Goal: Task Accomplishment & Management: Complete application form

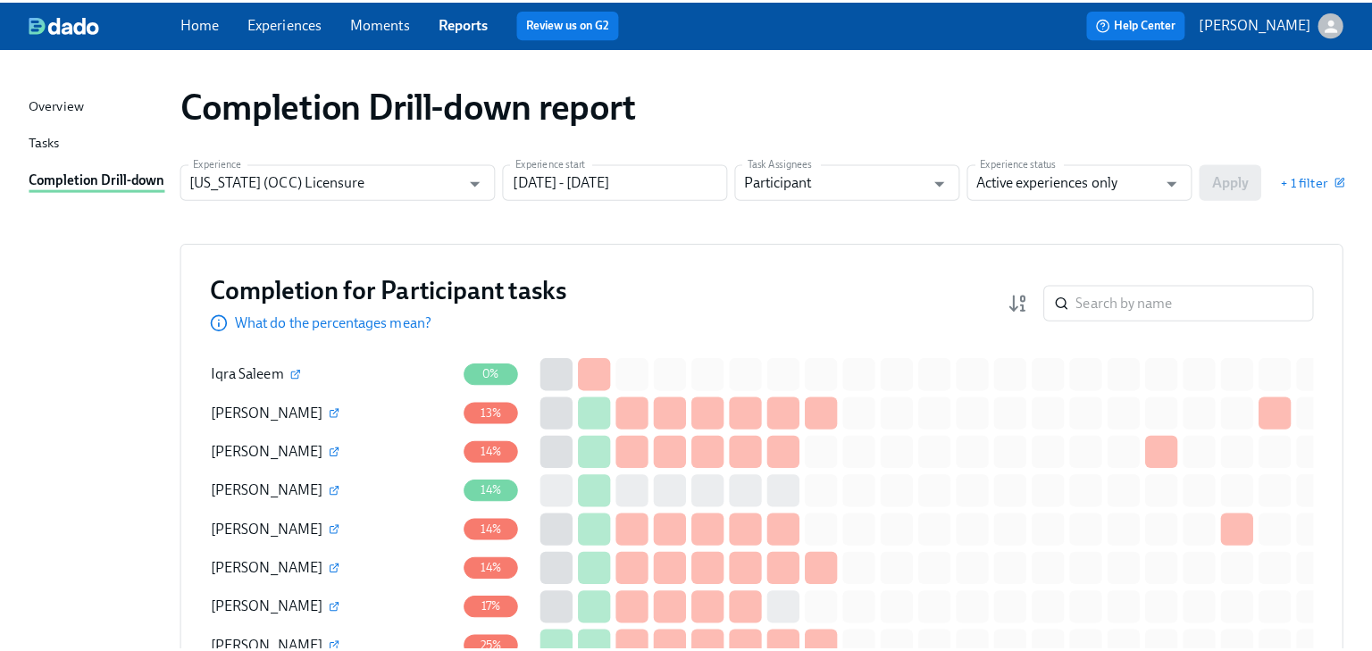
scroll to position [1501, 0]
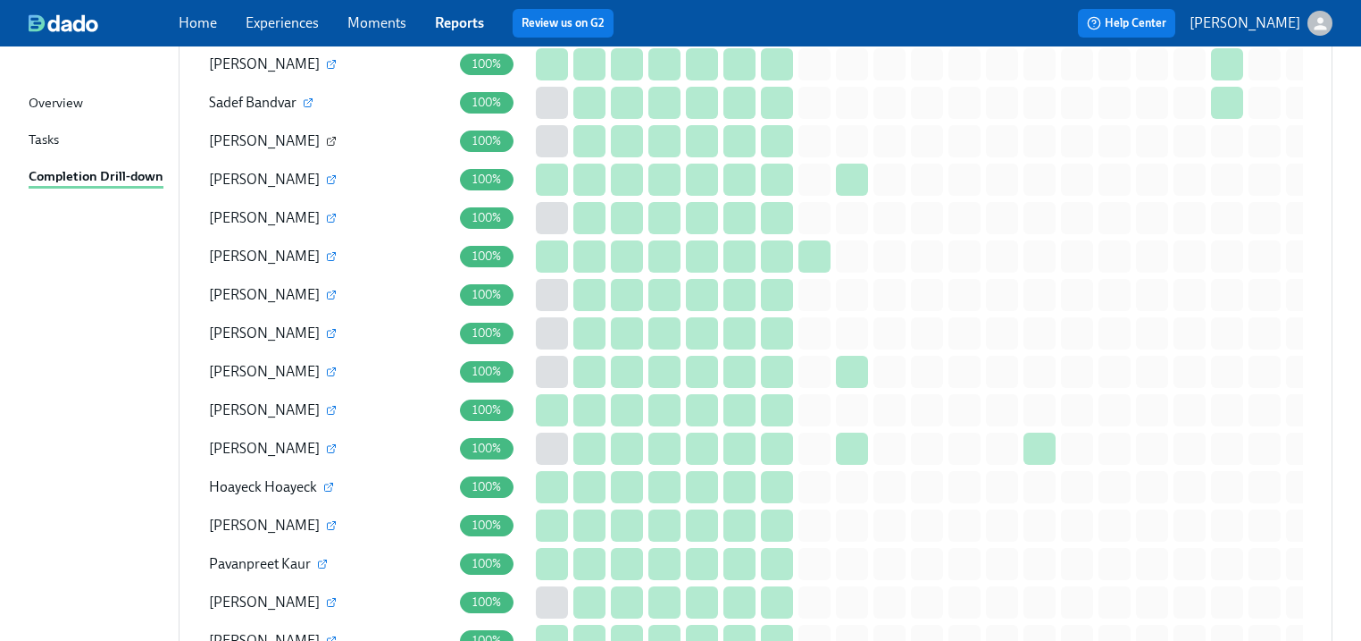
click at [328, 138] on icon "button" at bounding box center [331, 141] width 7 height 7
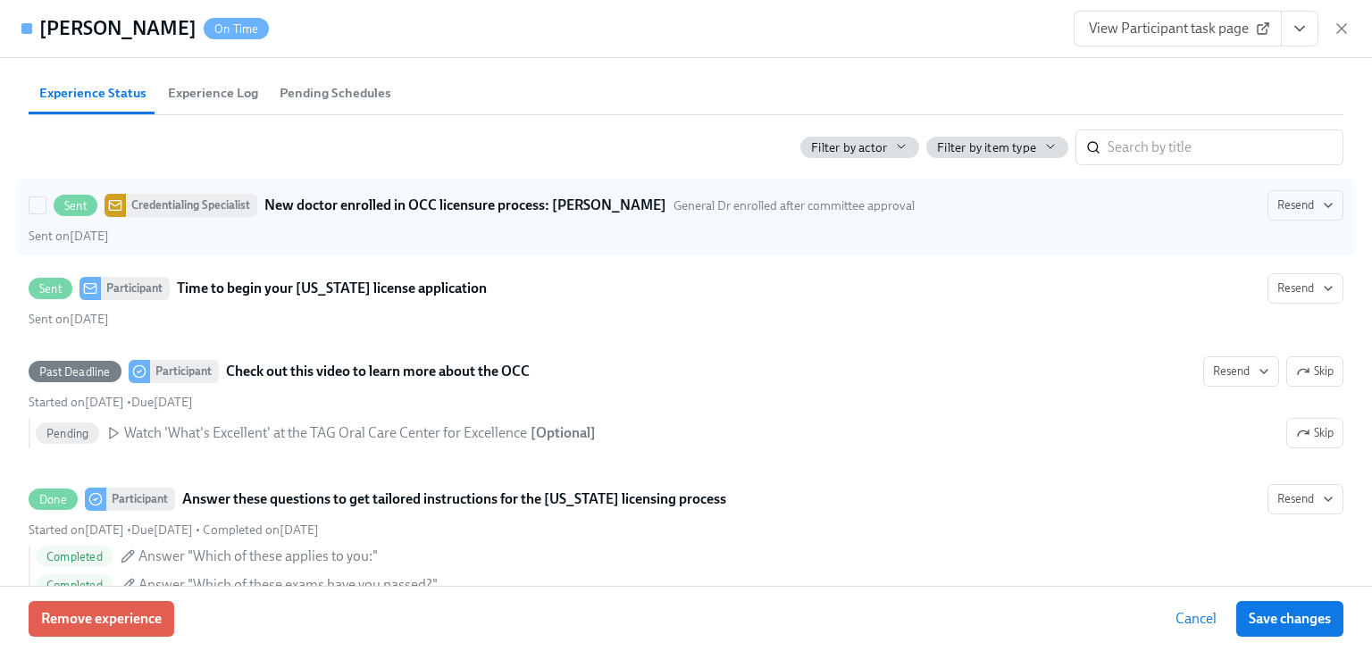
scroll to position [786, 0]
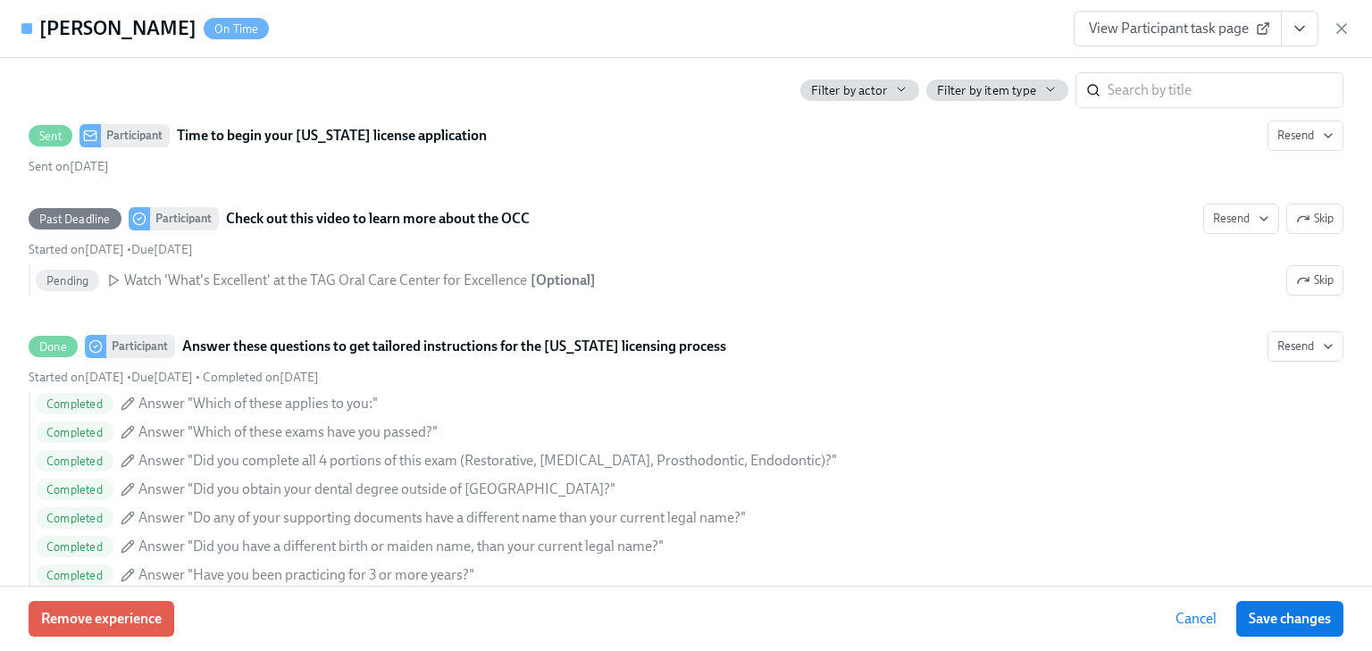
click at [1132, 32] on span "View Participant task page" at bounding box center [1178, 29] width 178 height 18
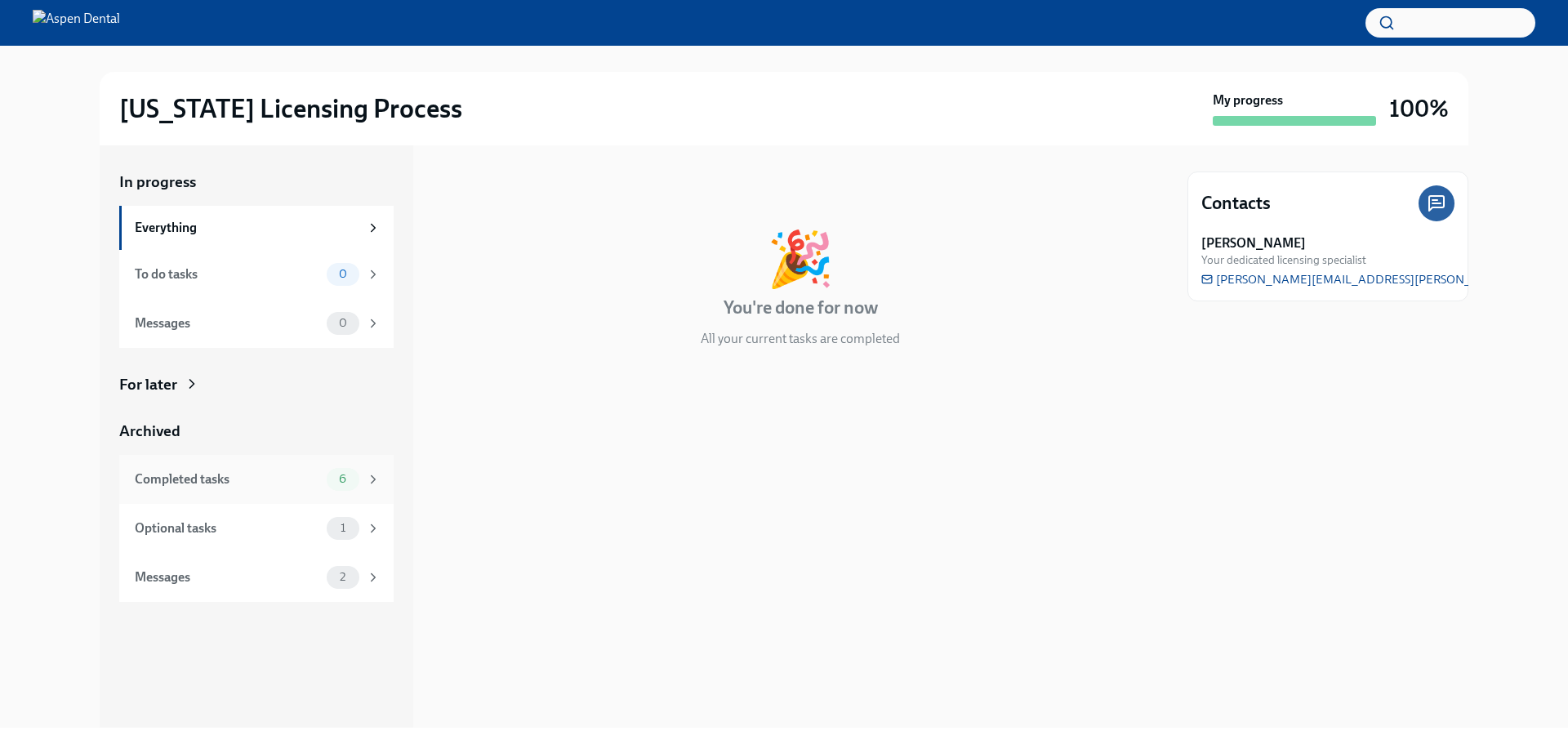
click at [168, 477] on div "Completed tasks" at bounding box center [227, 480] width 186 height 18
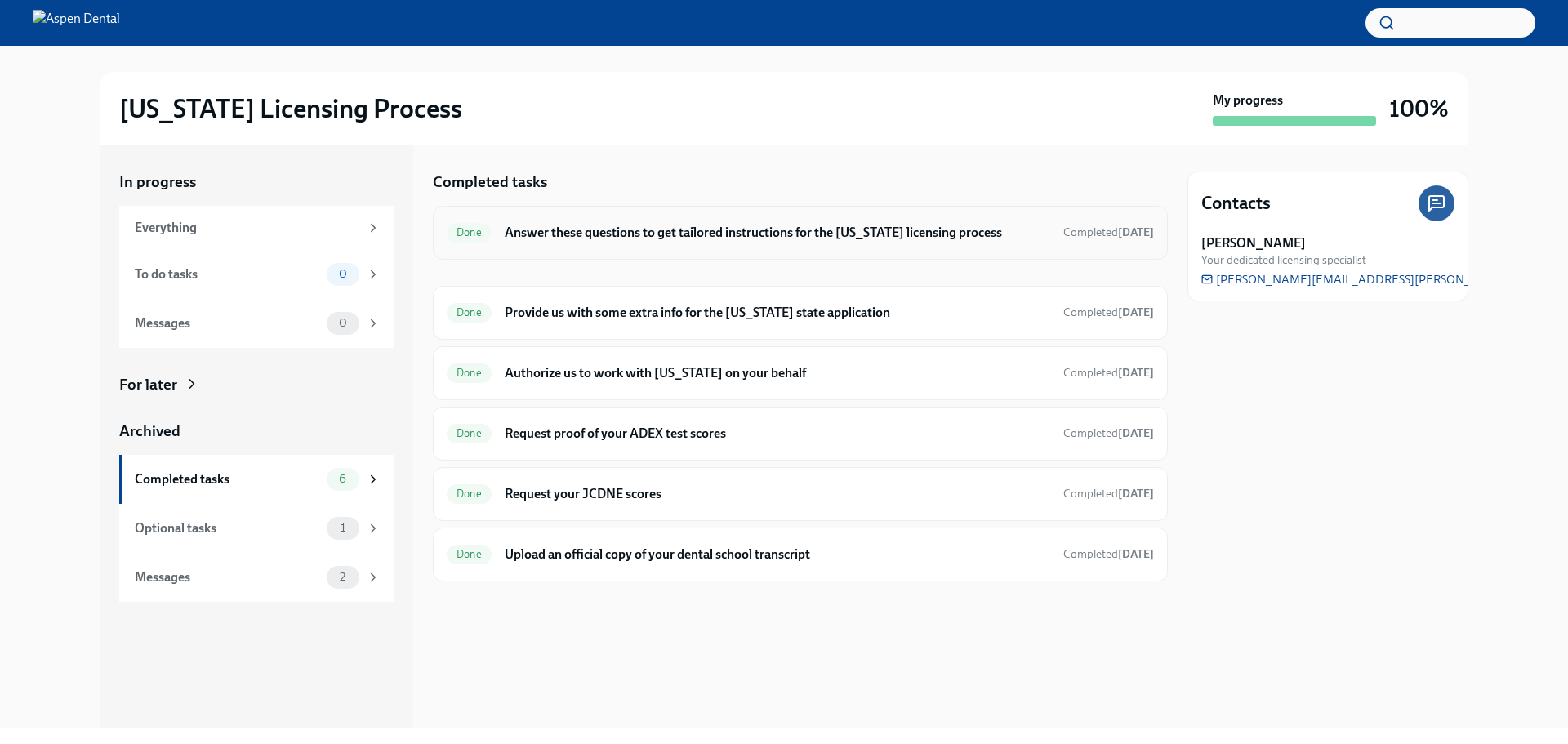
click at [654, 235] on h6 "Answer these questions to get tailored instructions for the [US_STATE] licensin…" at bounding box center [777, 233] width 546 height 18
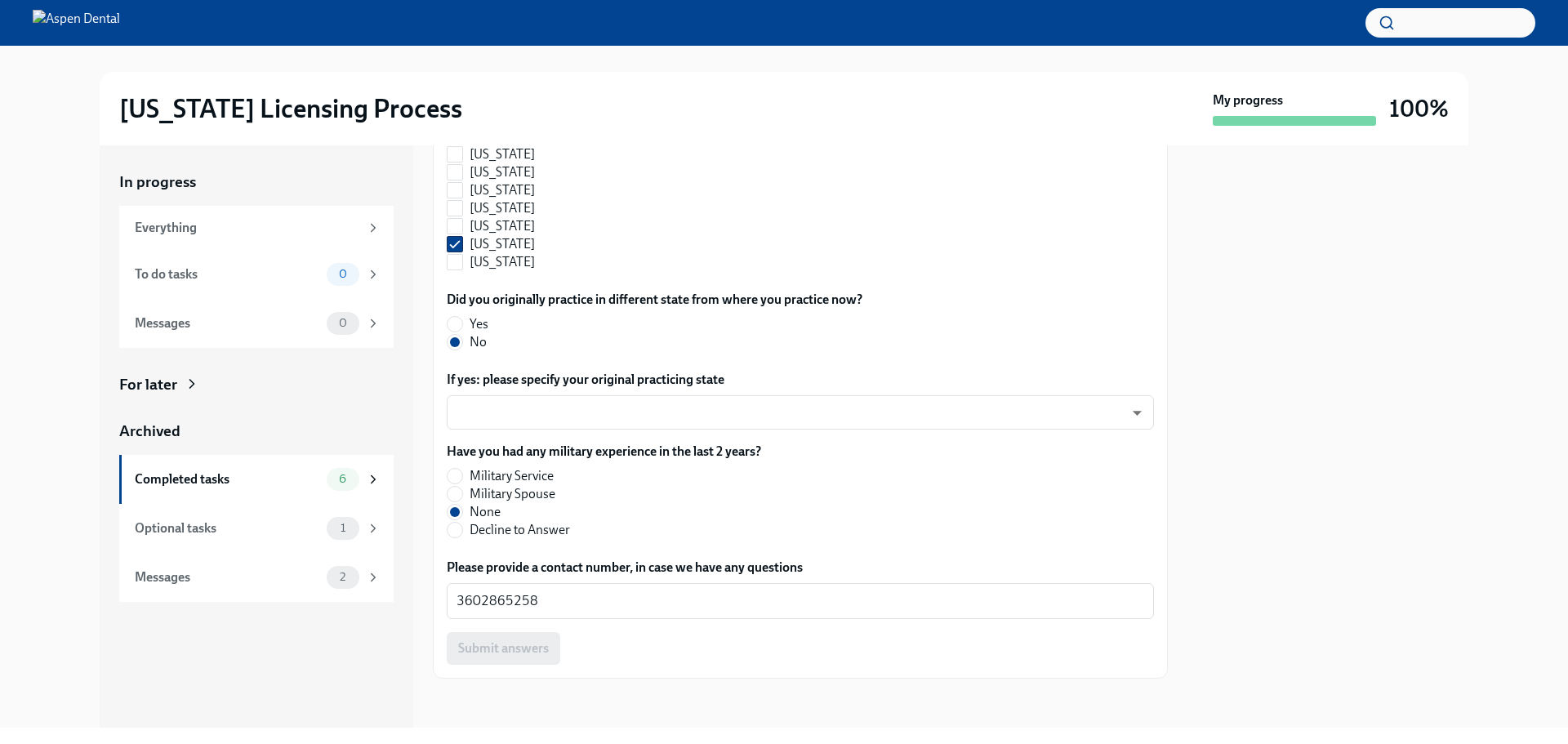
scroll to position [1732, 0]
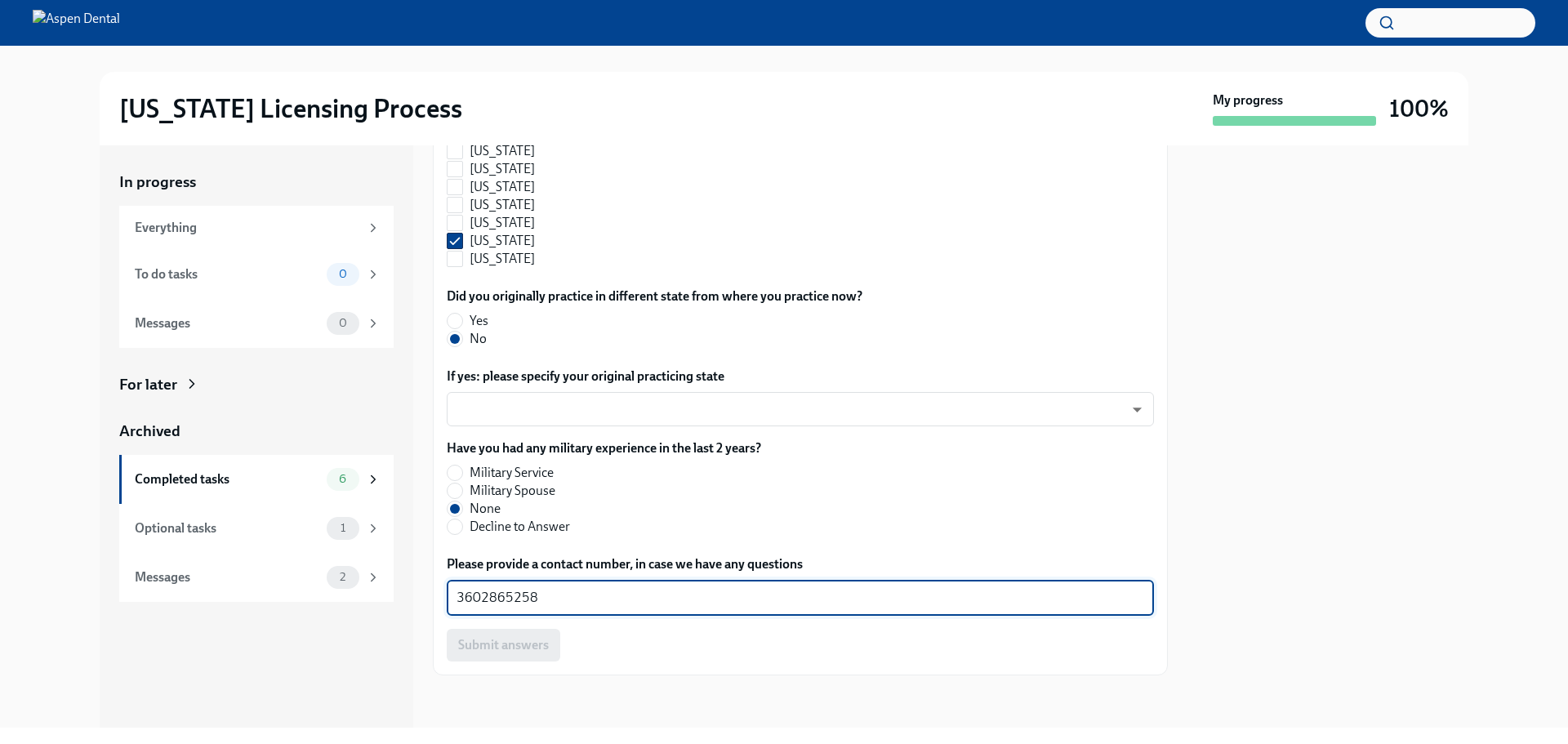
drag, startPoint x: 562, startPoint y: 596, endPoint x: 424, endPoint y: 596, distance: 138.0
click at [424, 596] on div "In progress Everything To do tasks 0 Messages 0 For later Archived Completed ta…" at bounding box center [784, 436] width 1369 height 582
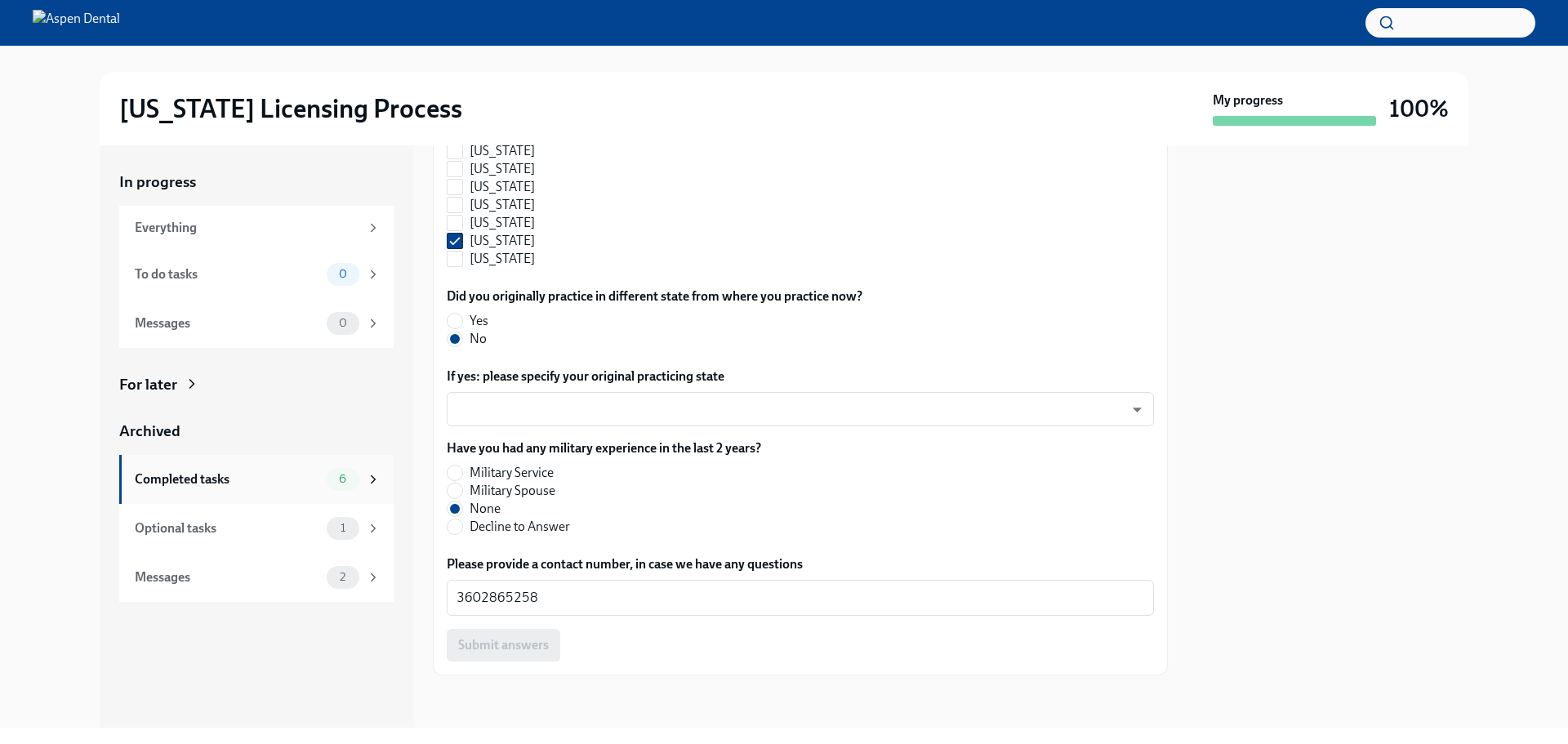
click at [194, 481] on div "Completed tasks" at bounding box center [227, 480] width 186 height 18
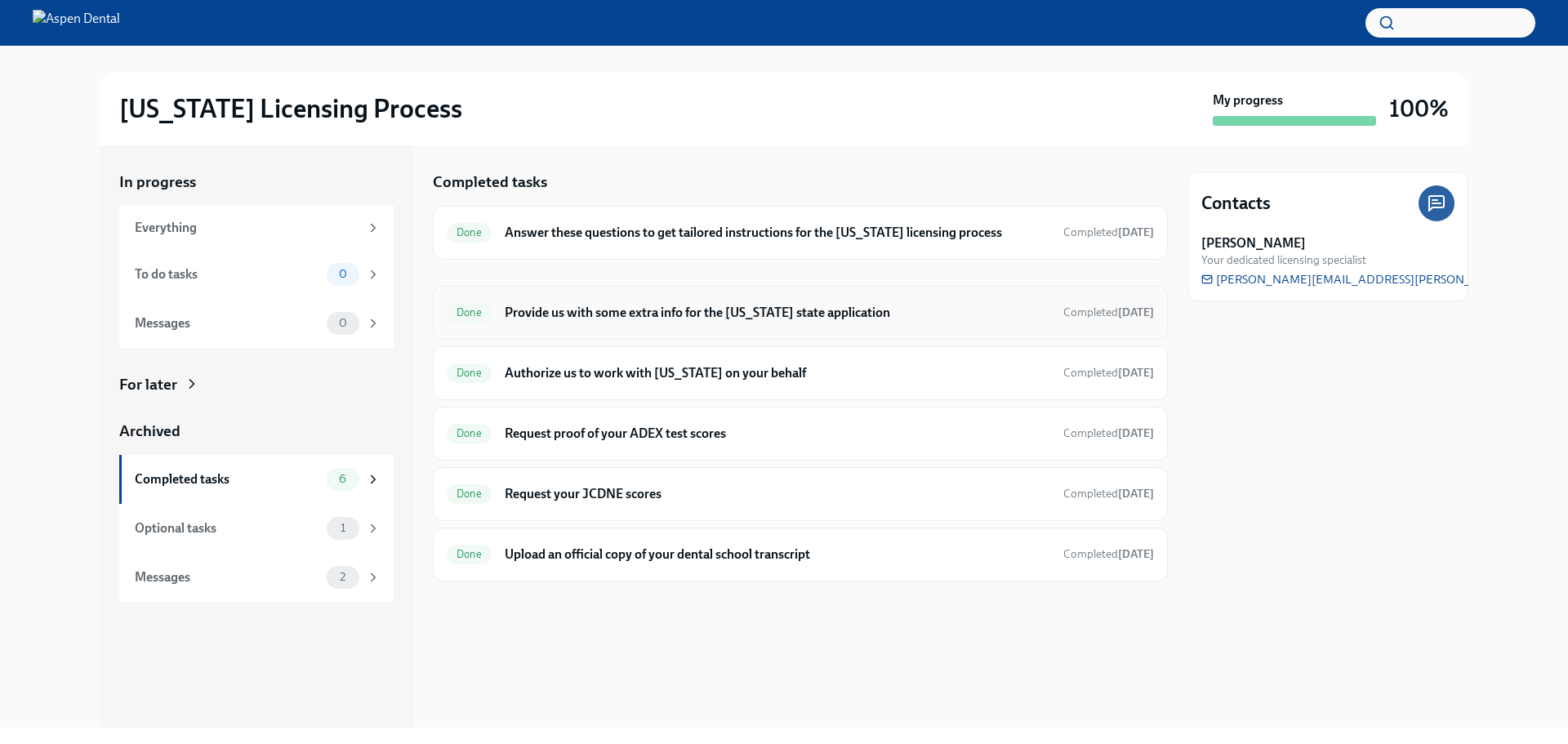
click at [555, 314] on h6 "Provide us with some extra info for the [US_STATE] state application" at bounding box center [777, 313] width 546 height 18
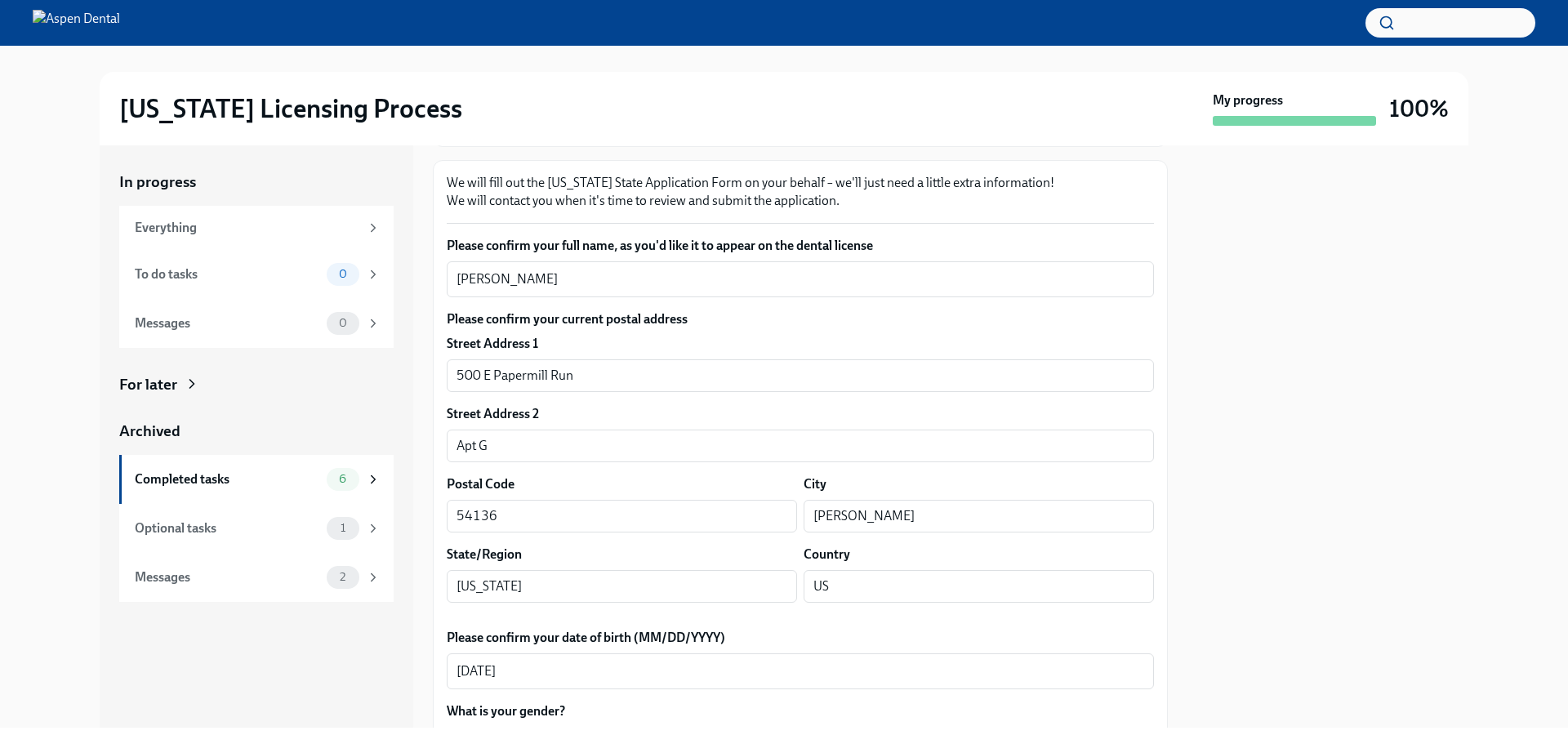
scroll to position [164, 0]
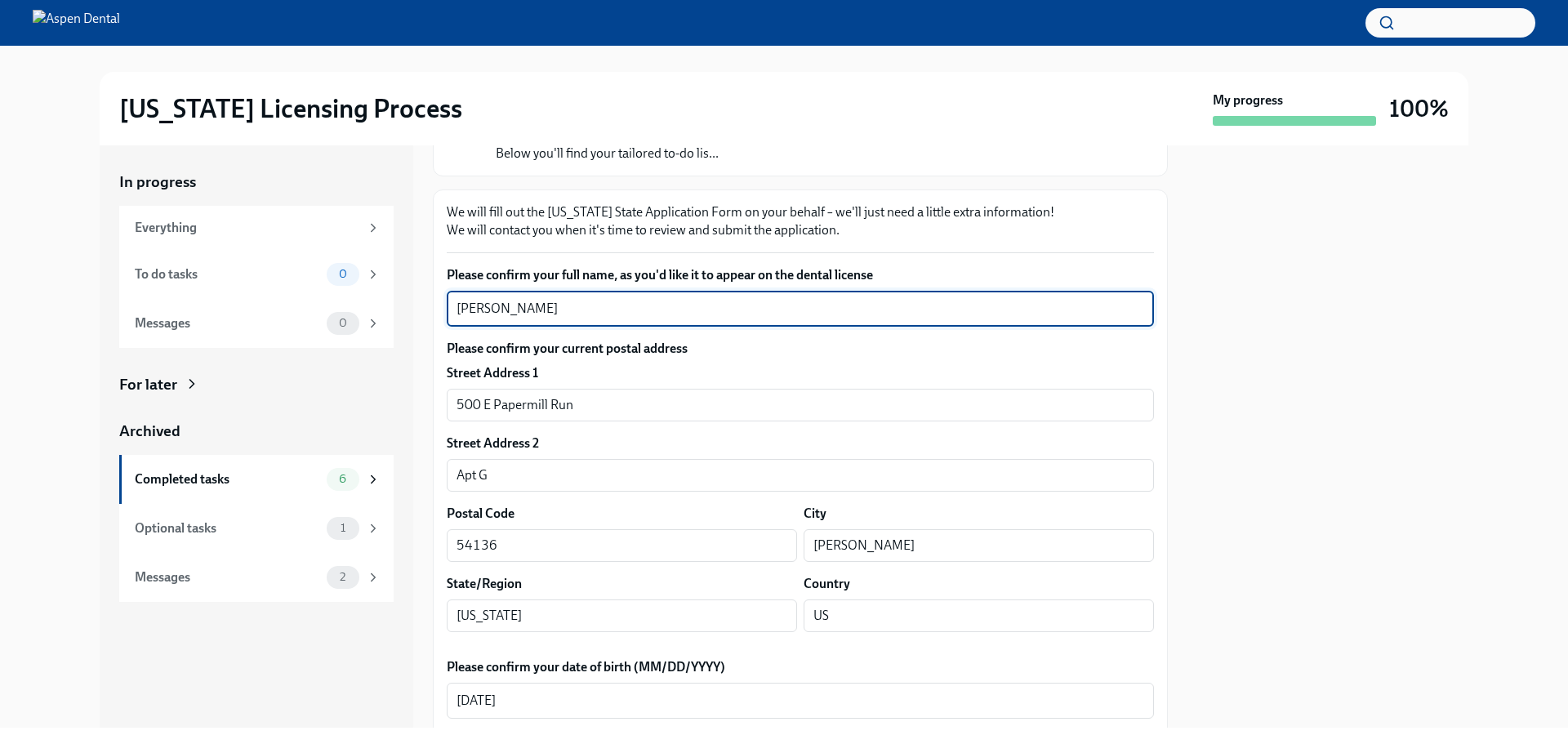
drag, startPoint x: 573, startPoint y: 311, endPoint x: 412, endPoint y: 304, distance: 161.2
click at [412, 304] on div "In progress Everything To do tasks 0 Messages 0 For later Archived Completed ta…" at bounding box center [784, 436] width 1369 height 582
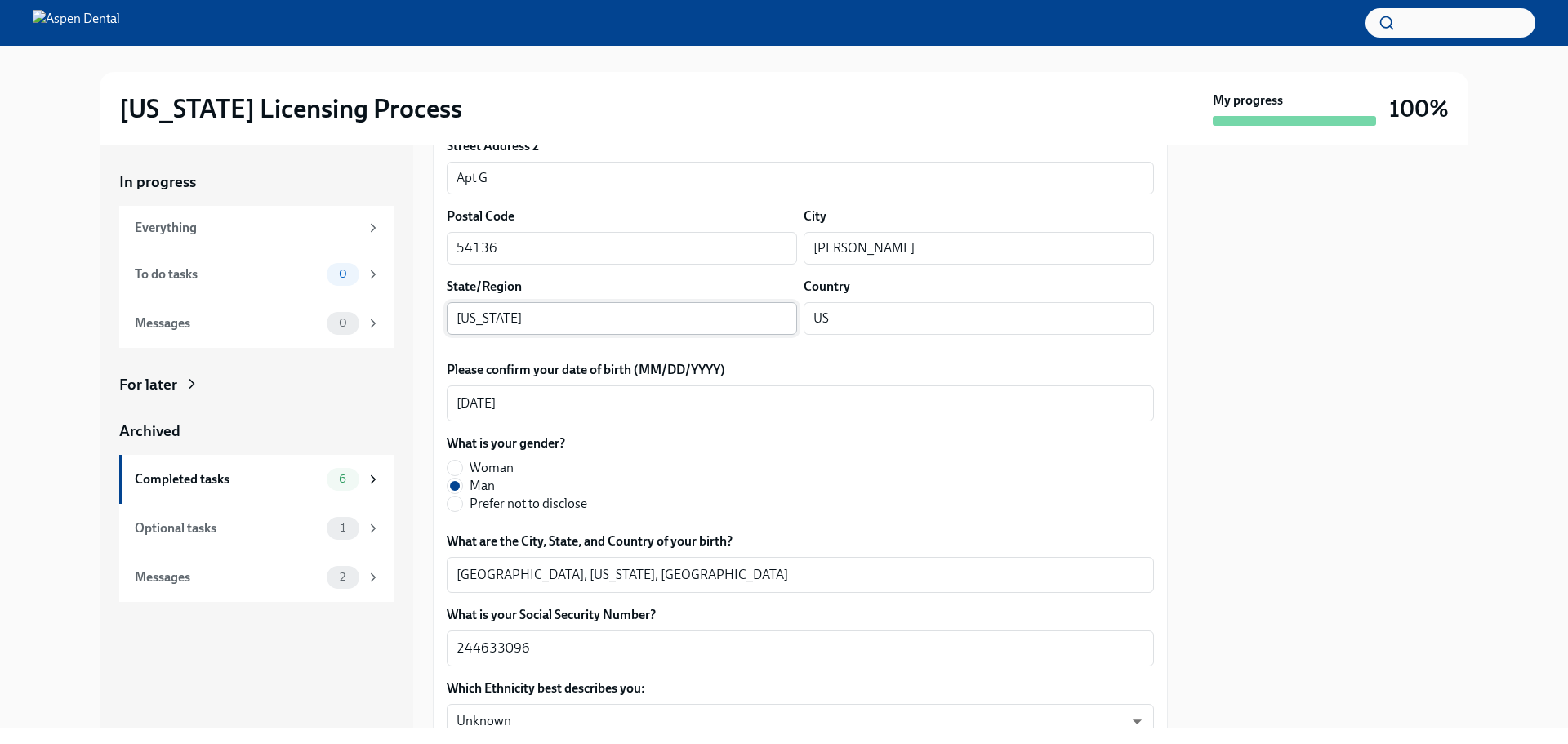
scroll to position [490, 0]
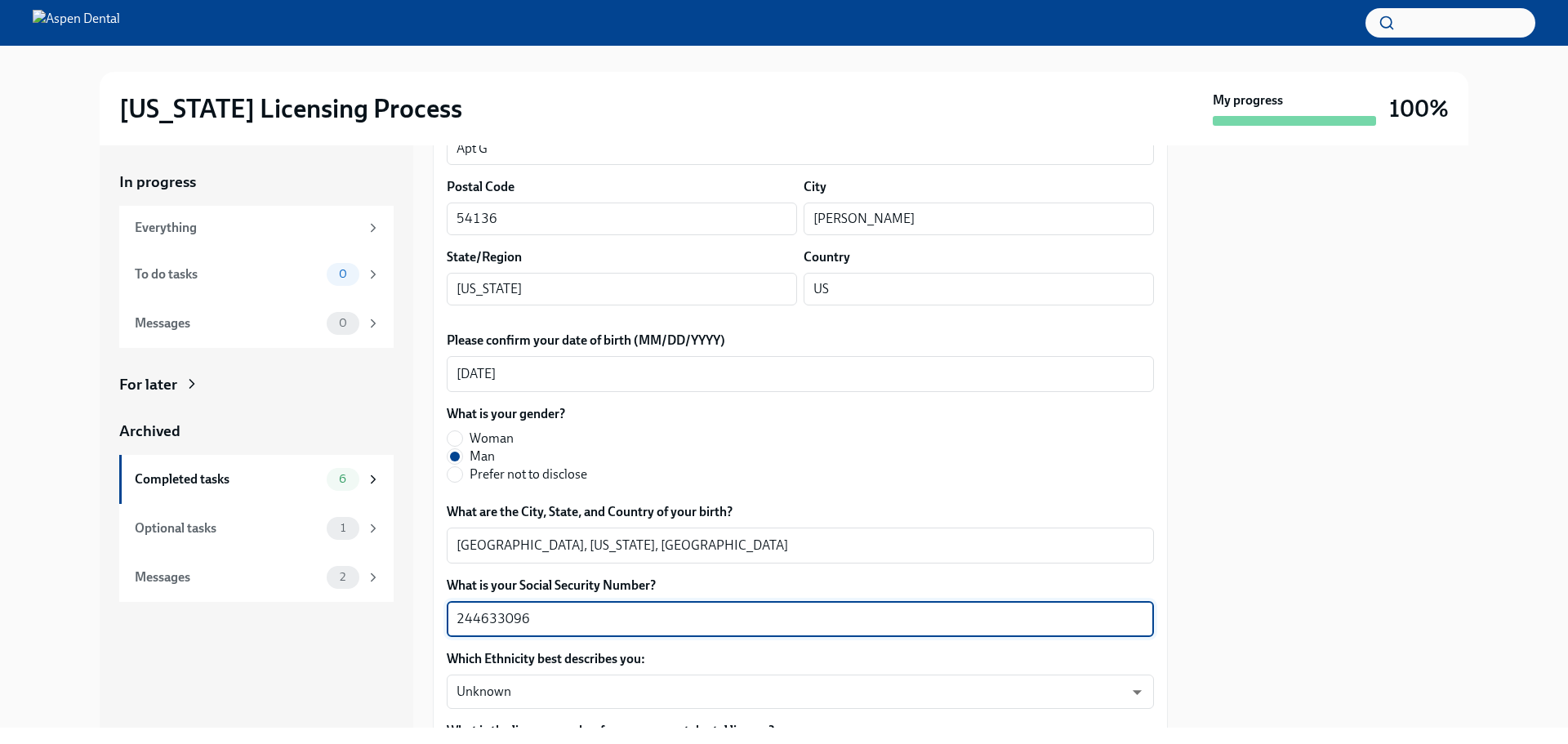
drag, startPoint x: 541, startPoint y: 613, endPoint x: 371, endPoint y: 624, distance: 170.4
click at [371, 624] on div "In progress Everything To do tasks 0 Messages 0 For later Archived Completed ta…" at bounding box center [784, 436] width 1369 height 582
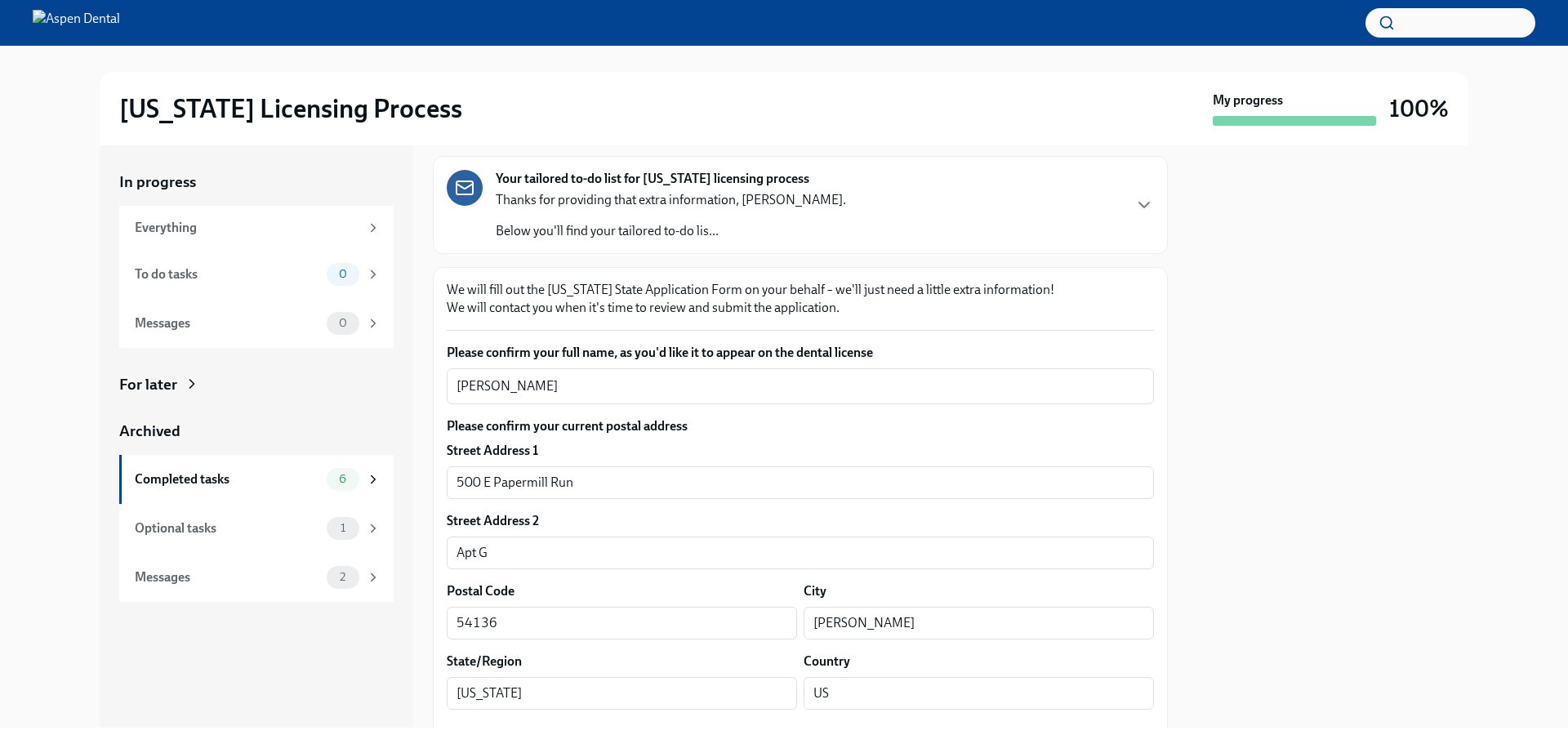
scroll to position [81, 0]
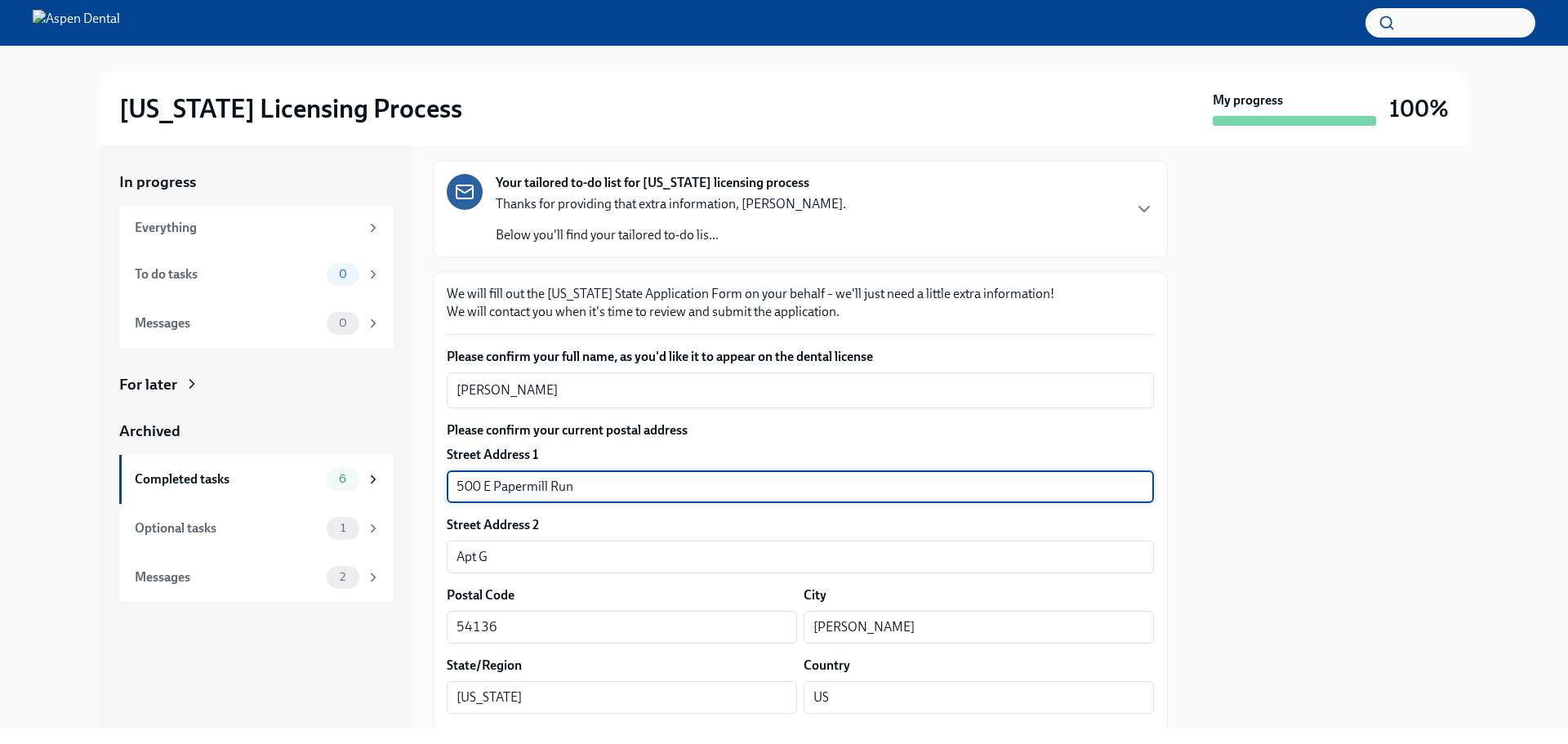
drag, startPoint x: 597, startPoint y: 487, endPoint x: 411, endPoint y: 489, distance: 186.0
click at [411, 489] on div "In progress Everything To do tasks 0 Messages 0 For later Archived Completed ta…" at bounding box center [784, 436] width 1369 height 582
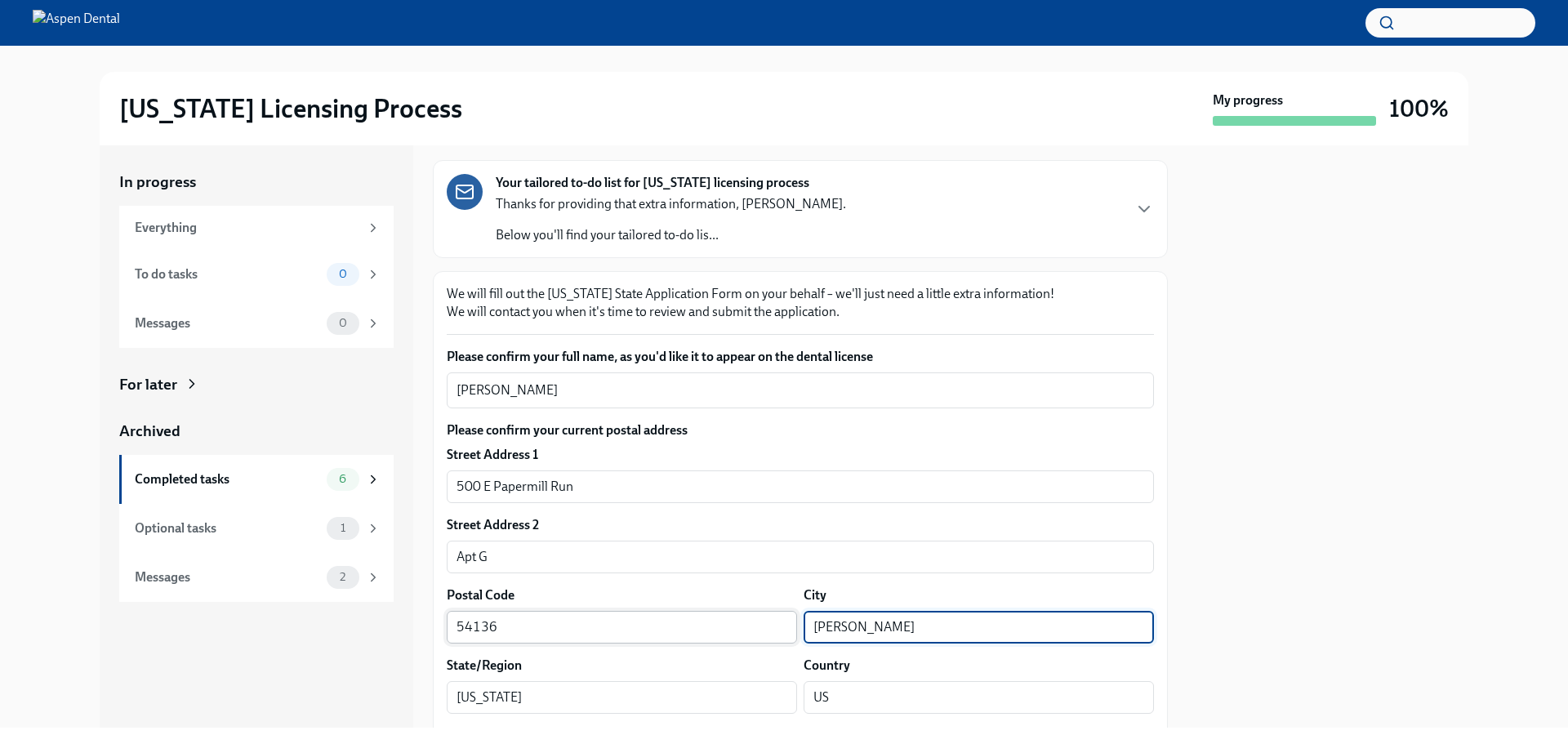
drag, startPoint x: 889, startPoint y: 622, endPoint x: 747, endPoint y: 630, distance: 142.2
click at [740, 630] on div "Postal Code 54136 ​ City Kimberly ​" at bounding box center [801, 614] width 708 height 58
